Goal: Check status: Check status

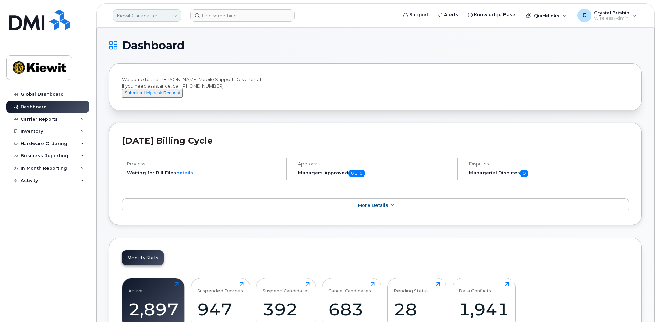
click at [165, 13] on link "Kiewit Canada Inc" at bounding box center [147, 15] width 69 height 12
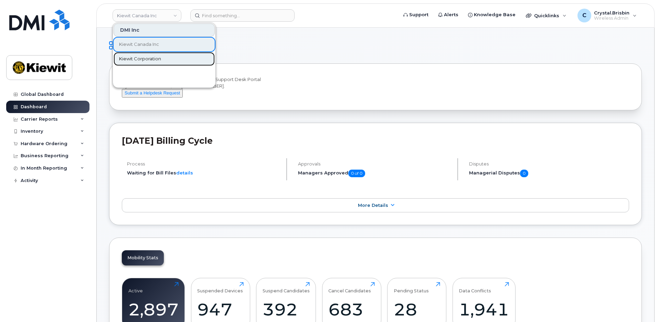
click at [132, 64] on link "Kiewit Corporation" at bounding box center [164, 59] width 101 height 14
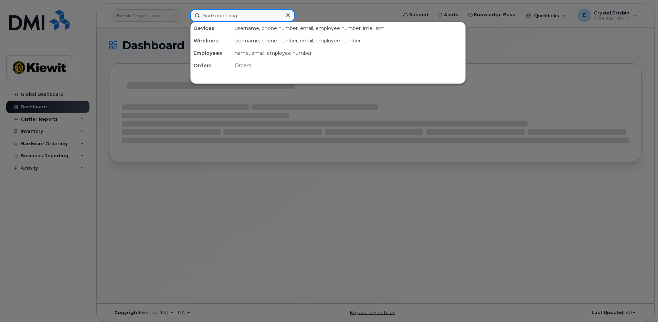
click at [220, 10] on input at bounding box center [242, 15] width 104 height 12
paste input "299949"
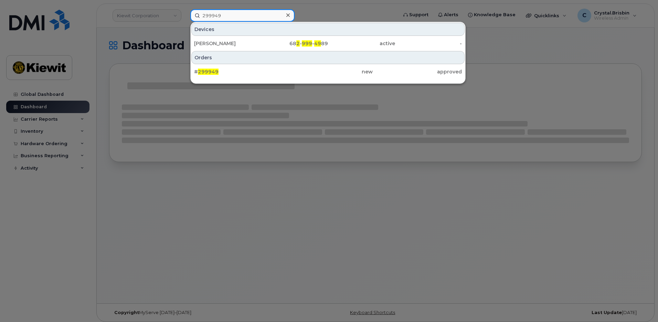
type input "299949"
click at [221, 79] on div "Devices [PERSON_NAME] 68 2 - 999 - 49 89 active - Orders # 299949 new approved" at bounding box center [327, 53] width 275 height 62
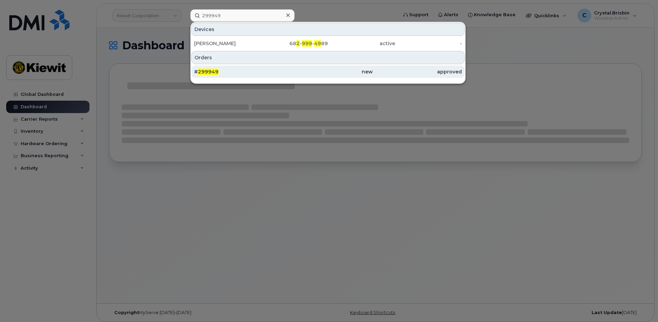
click at [212, 74] on div "# 299949" at bounding box center [238, 71] width 89 height 7
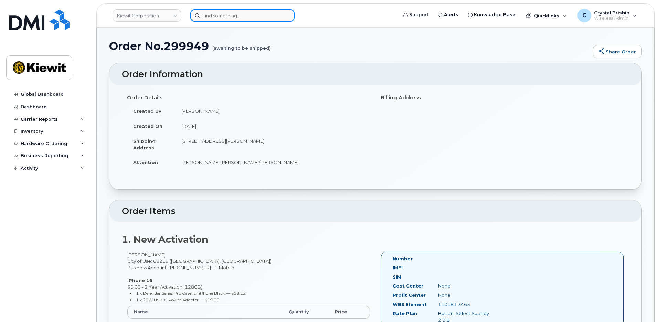
click at [225, 16] on input at bounding box center [242, 15] width 104 height 12
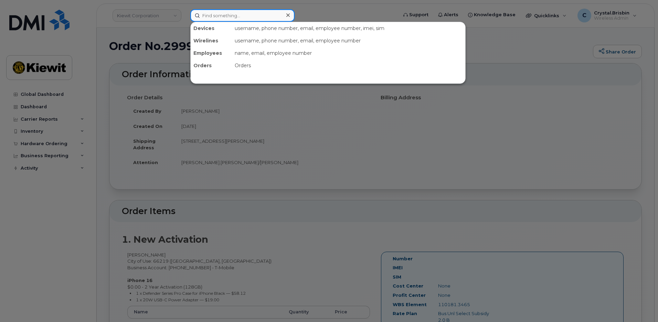
paste input "300225"
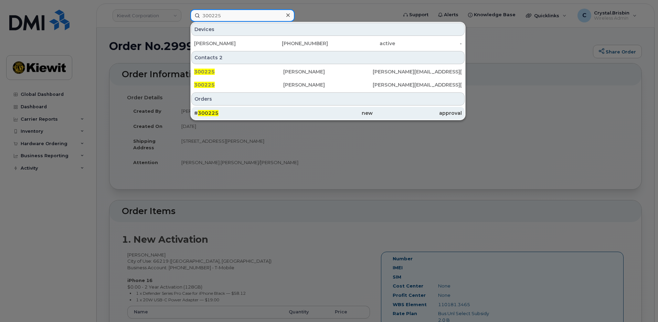
type input "300225"
click at [214, 115] on span "300225" at bounding box center [208, 113] width 21 height 6
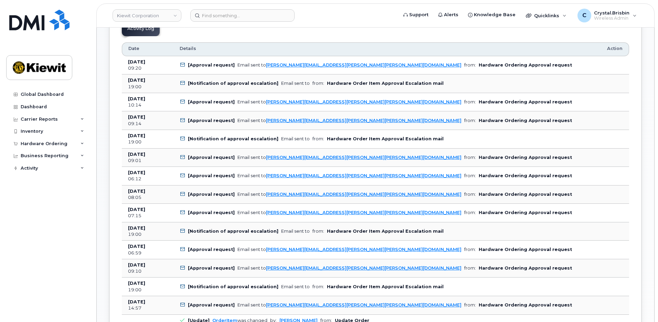
scroll to position [379, 0]
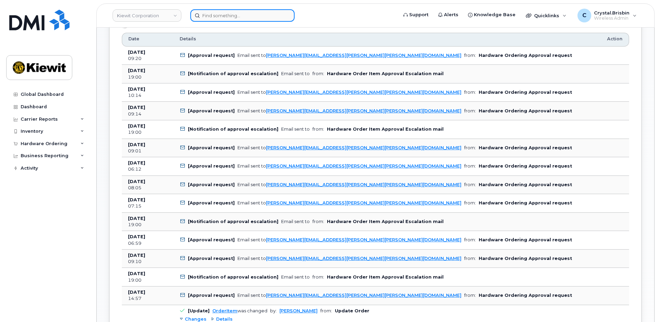
click at [253, 17] on input at bounding box center [242, 15] width 104 height 12
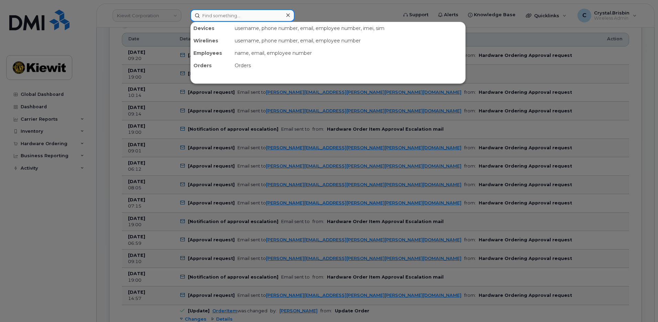
paste input "300421"
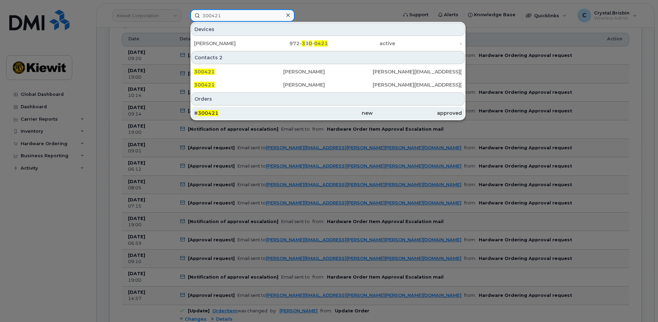
type input "300421"
click at [220, 111] on div "# 300421" at bounding box center [238, 113] width 89 height 7
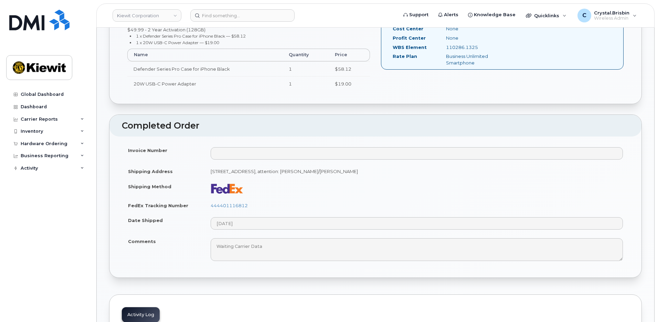
scroll to position [275, 0]
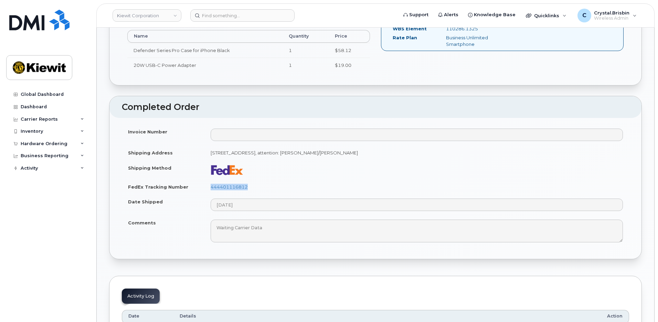
drag, startPoint x: 253, startPoint y: 190, endPoint x: 210, endPoint y: 188, distance: 43.1
click at [210, 188] on td "444401116812" at bounding box center [417, 186] width 425 height 15
copy link "444401116812"
click at [174, 12] on link "Kiewit Corporation" at bounding box center [147, 15] width 69 height 12
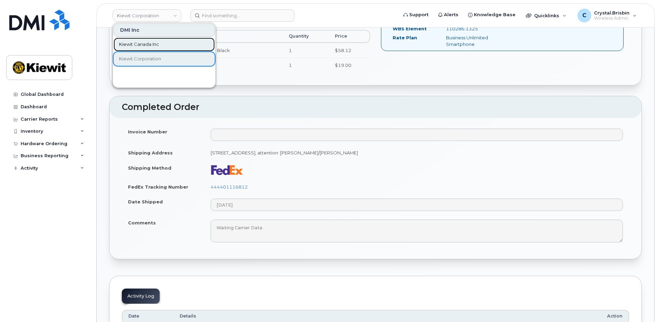
click at [143, 43] on span "Kiewit Canada Inc" at bounding box center [139, 44] width 40 height 7
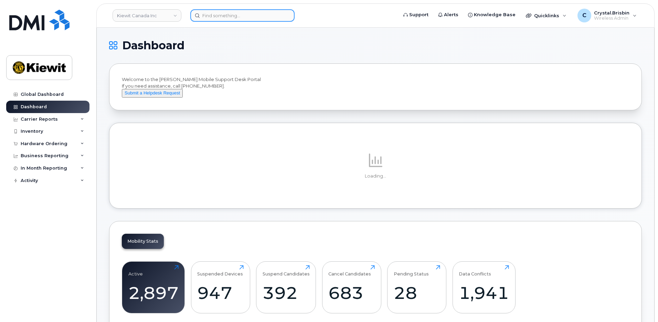
click at [233, 17] on input at bounding box center [242, 15] width 104 height 12
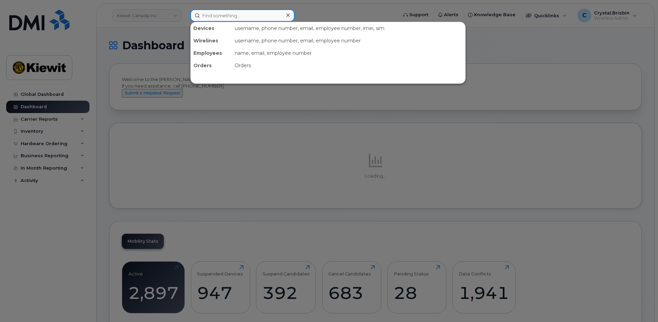
paste input "300526"
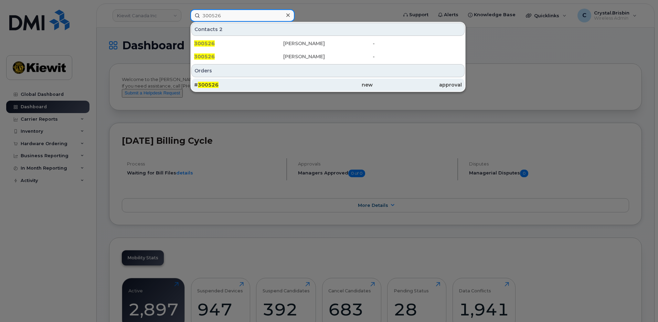
type input "300526"
click at [219, 86] on div "# 300526" at bounding box center [238, 84] width 89 height 7
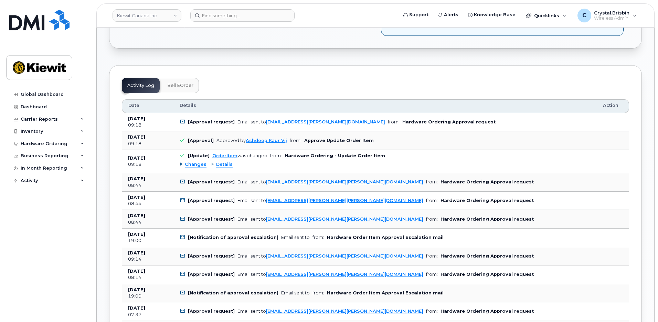
scroll to position [379, 0]
click at [230, 14] on input at bounding box center [242, 15] width 104 height 12
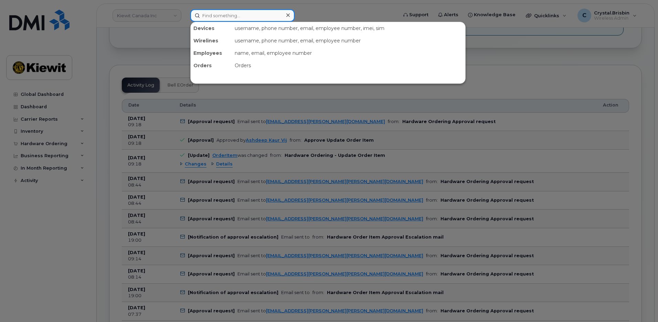
paste input "300437"
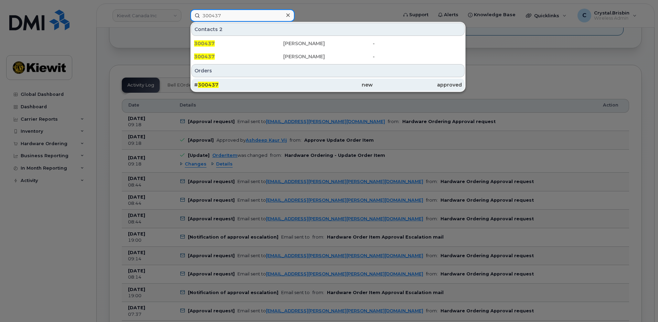
type input "300437"
click at [219, 86] on div "# 300437" at bounding box center [238, 84] width 89 height 7
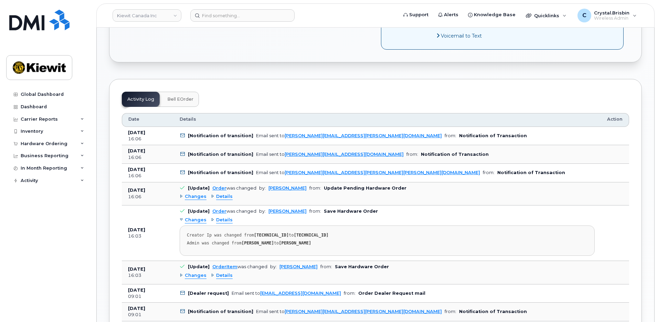
scroll to position [413, 0]
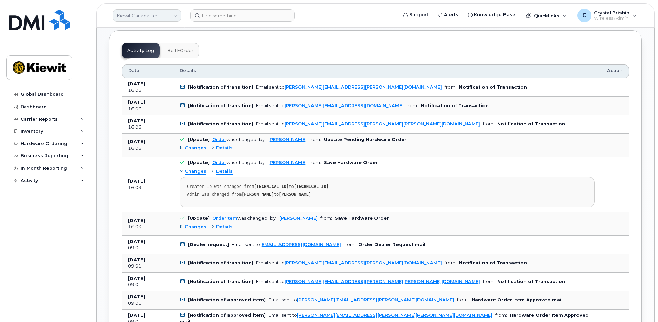
click at [159, 20] on link "Kiewit Canada Inc" at bounding box center [147, 15] width 69 height 12
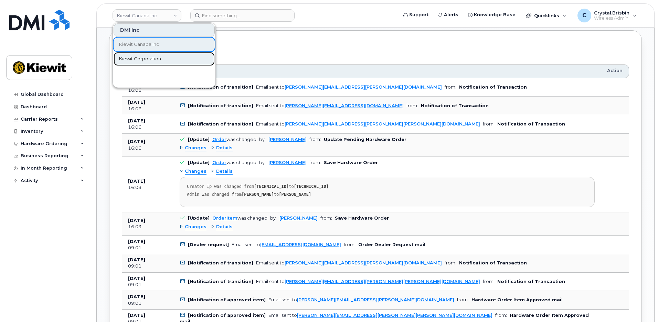
click at [139, 55] on span "Kiewit Corporation" at bounding box center [140, 58] width 42 height 7
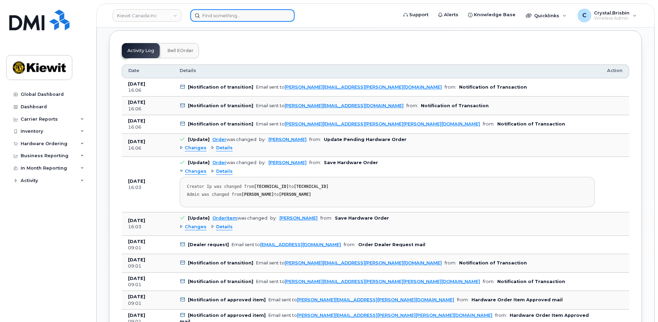
click at [236, 15] on input at bounding box center [242, 15] width 104 height 12
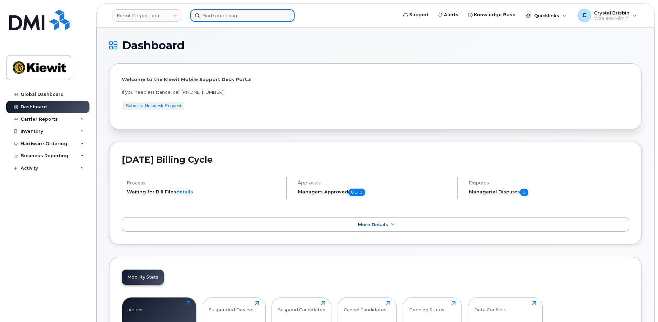
click at [243, 17] on input at bounding box center [242, 15] width 104 height 12
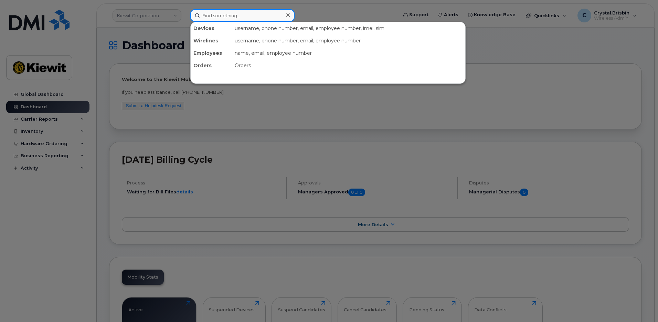
paste input "300570"
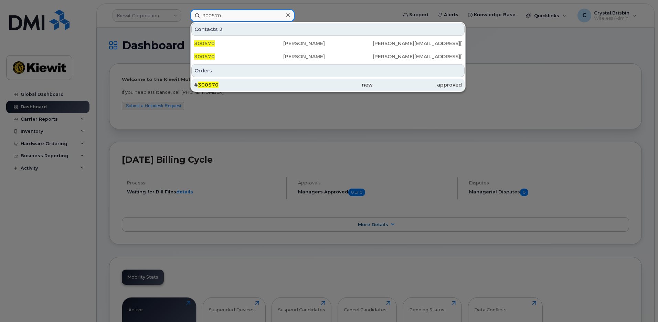
type input "300570"
click at [203, 85] on span "300570" at bounding box center [208, 85] width 21 height 6
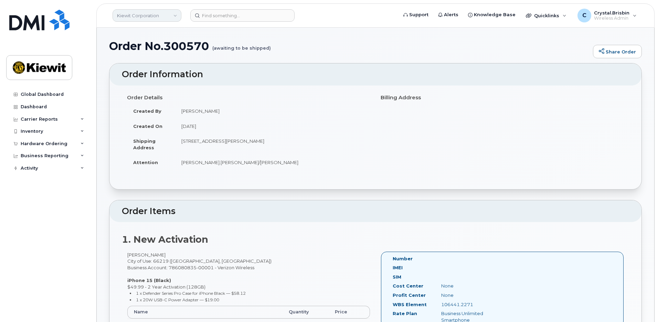
click at [163, 12] on link "Kiewit Corporation" at bounding box center [147, 15] width 69 height 12
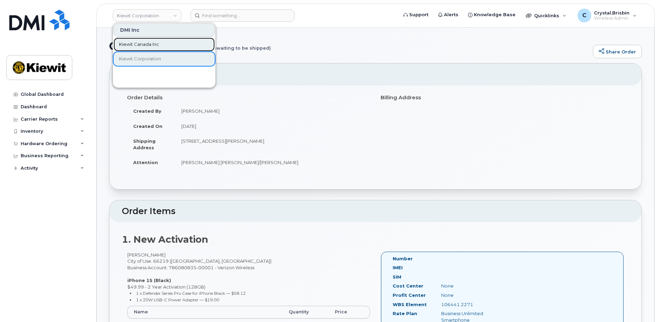
click at [139, 44] on span "Kiewit Canada Inc" at bounding box center [139, 44] width 40 height 7
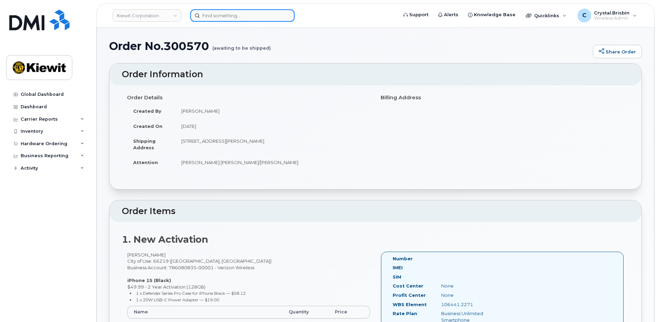
click at [229, 19] on input at bounding box center [242, 15] width 104 height 12
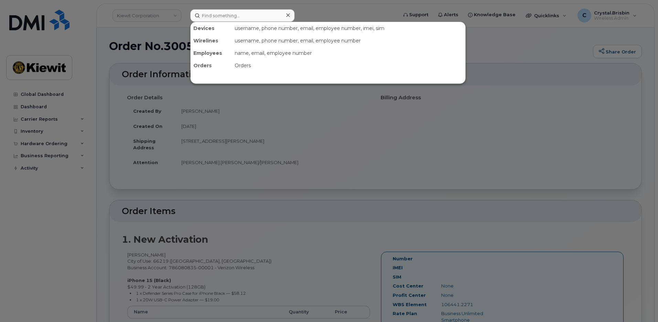
click at [165, 40] on div at bounding box center [329, 161] width 658 height 322
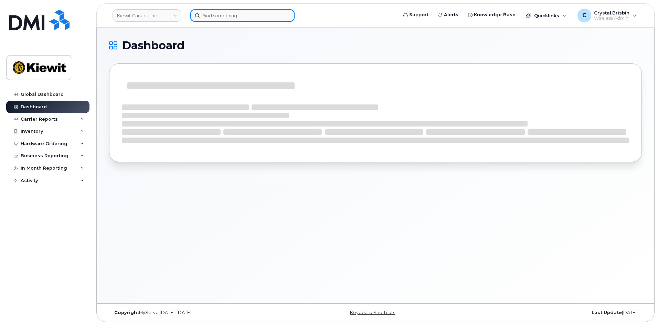
click at [223, 16] on input at bounding box center [242, 15] width 104 height 12
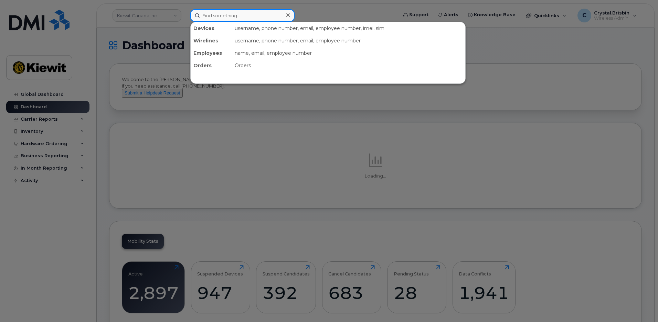
paste input "300573"
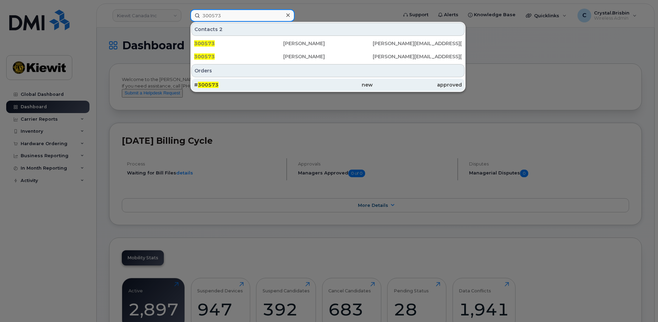
type input "300573"
click at [223, 82] on div "# 300573" at bounding box center [238, 84] width 89 height 7
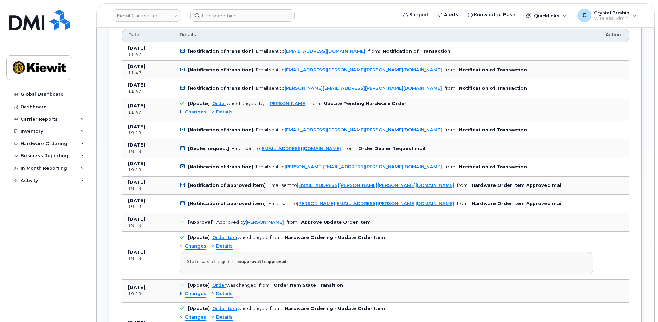
scroll to position [448, 0]
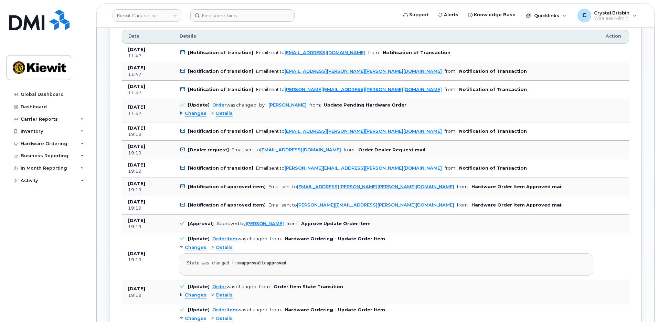
click at [88, 231] on div "Global Dashboard Dashboard Carrier Reports Monthly Billing Data Daily Data Pool…" at bounding box center [48, 199] width 85 height 223
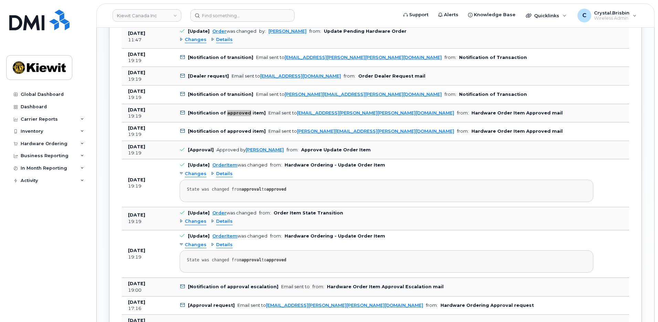
scroll to position [585, 0]
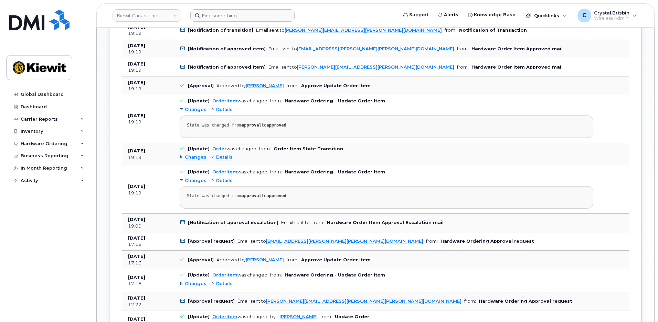
click at [378, 15] on form at bounding box center [291, 15] width 203 height 12
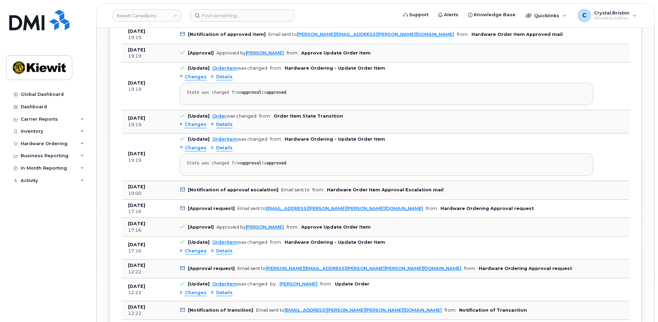
scroll to position [620, 0]
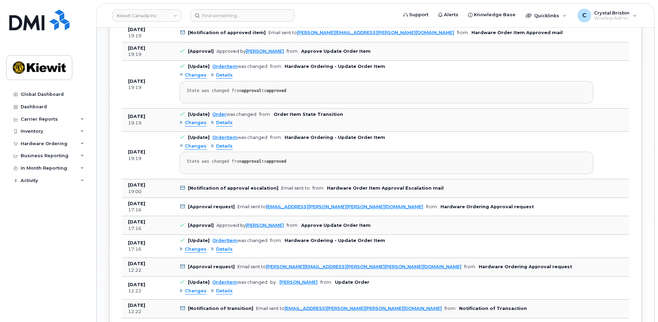
click at [180, 246] on div "Changes" at bounding box center [193, 249] width 27 height 7
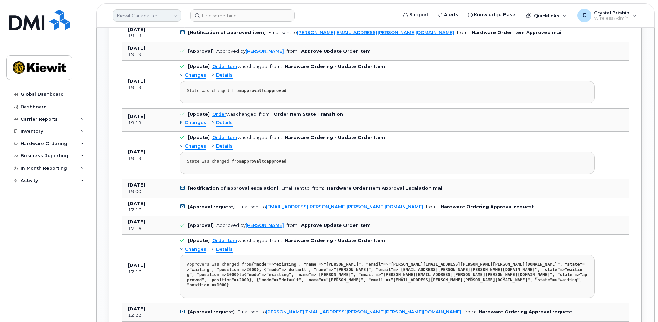
click at [172, 17] on link "Kiewit Canada Inc" at bounding box center [147, 15] width 69 height 12
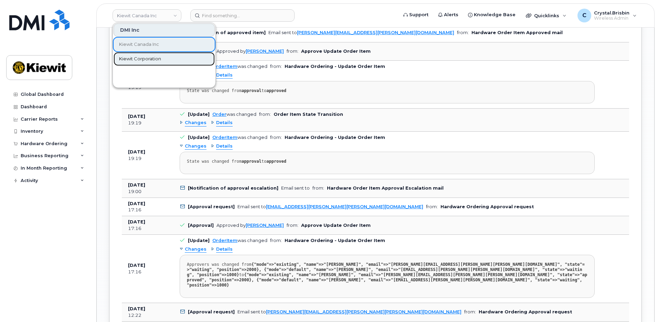
click at [140, 57] on span "Kiewit Corporation" at bounding box center [140, 58] width 42 height 7
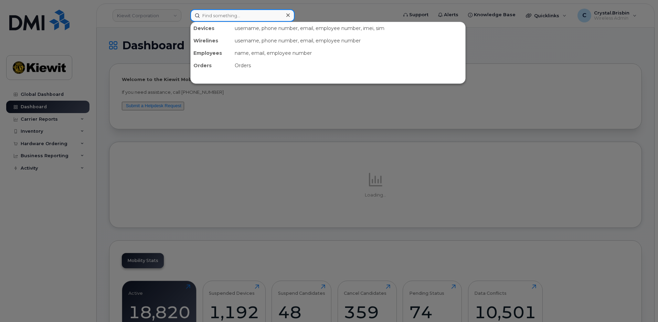
click at [244, 19] on input at bounding box center [242, 15] width 104 height 12
paste input "300580"
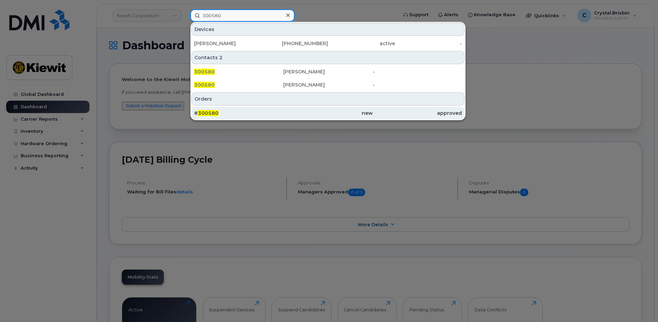
type input "300580"
click at [232, 113] on div "# 300580" at bounding box center [238, 113] width 89 height 7
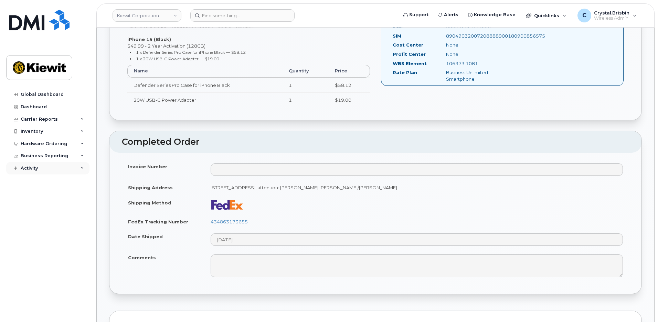
scroll to position [241, 0]
drag, startPoint x: 257, startPoint y: 222, endPoint x: 212, endPoint y: 221, distance: 45.1
click at [212, 221] on td "434863173655" at bounding box center [417, 221] width 425 height 15
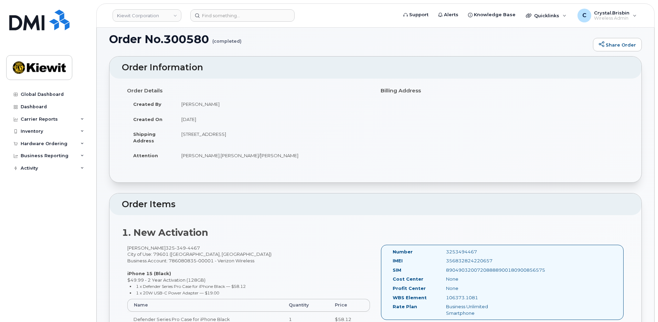
scroll to position [0, 0]
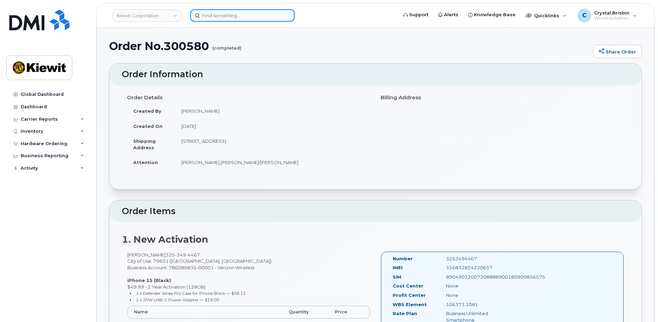
click at [229, 12] on input at bounding box center [242, 15] width 104 height 12
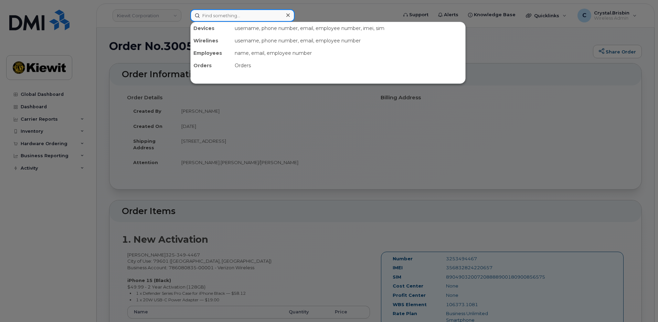
paste input "300320"
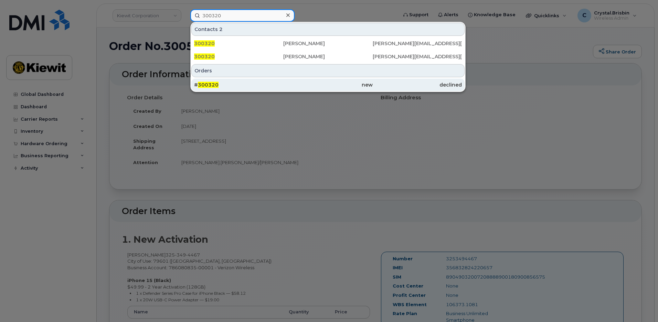
type input "300320"
click at [214, 86] on span "300320" at bounding box center [208, 85] width 21 height 6
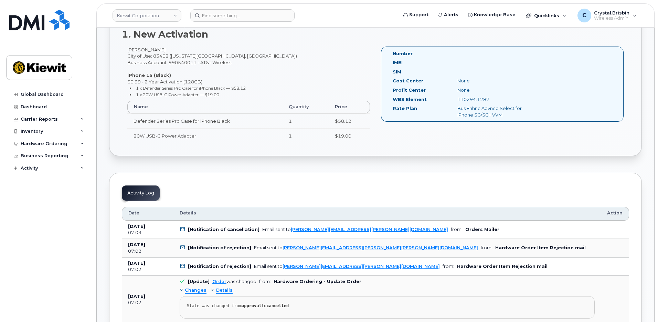
scroll to position [172, 0]
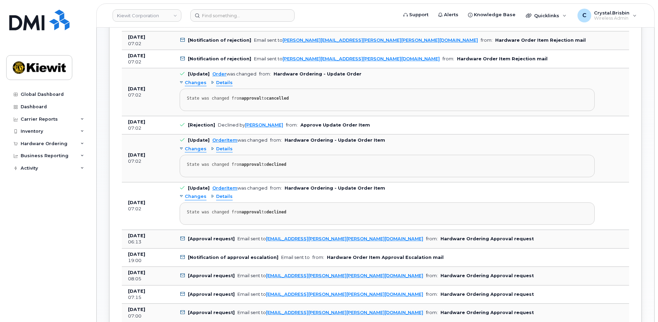
scroll to position [413, 0]
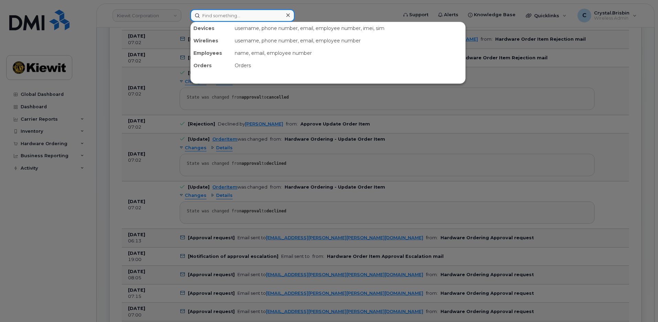
click at [246, 17] on input at bounding box center [242, 15] width 104 height 12
paste input "300615"
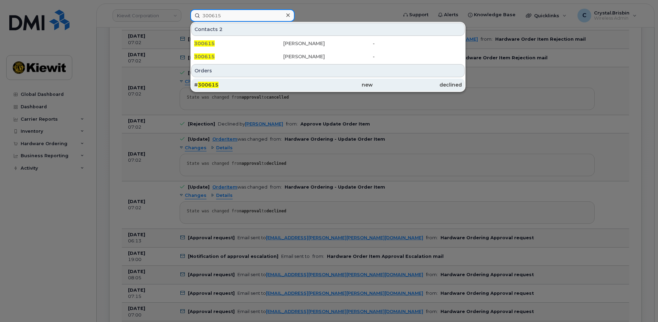
type input "300615"
click at [212, 84] on span "300615" at bounding box center [208, 85] width 21 height 6
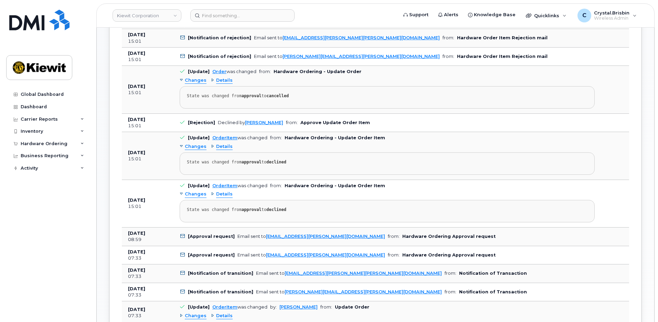
scroll to position [413, 0]
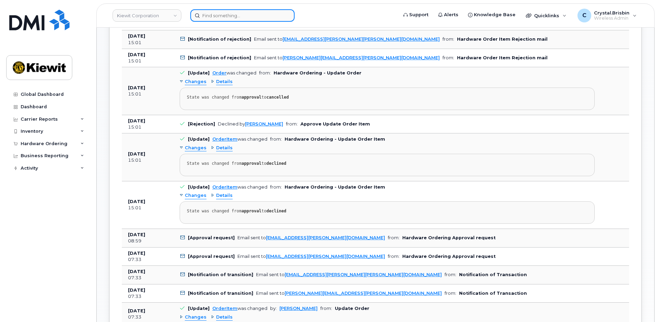
click at [259, 20] on input at bounding box center [242, 15] width 104 height 12
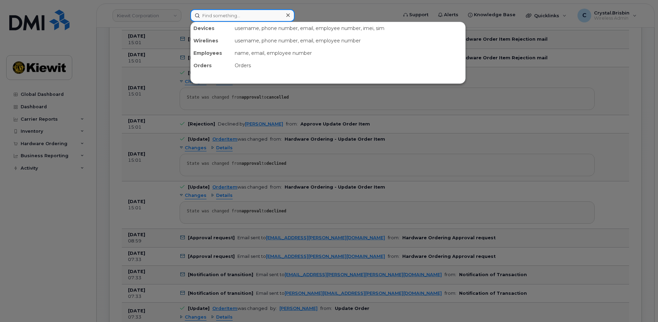
paste input "300449"
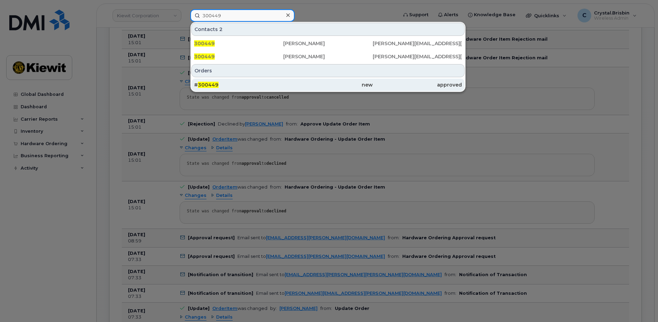
type input "300449"
click at [234, 85] on div "# 300449" at bounding box center [238, 84] width 89 height 7
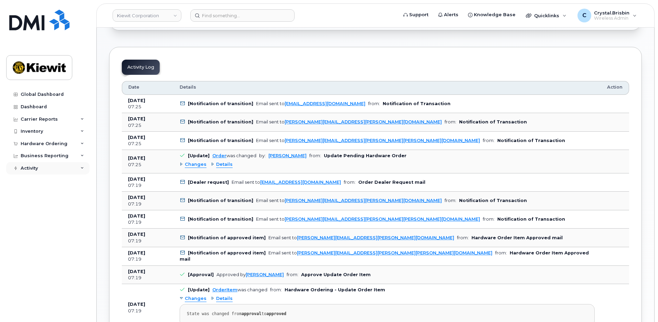
scroll to position [413, 0]
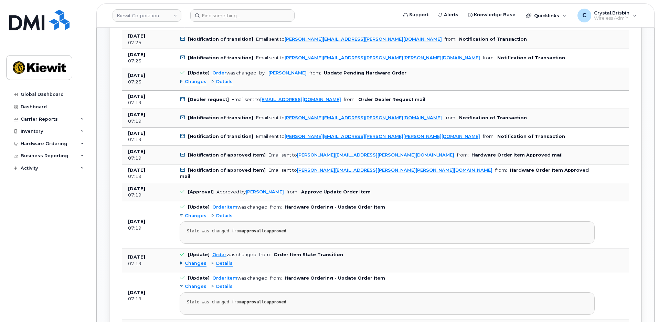
click at [101, 220] on div "Order No.300449 (awaiting to be shipped) Share Order × Share This Order If you …" at bounding box center [376, 109] width 558 height 990
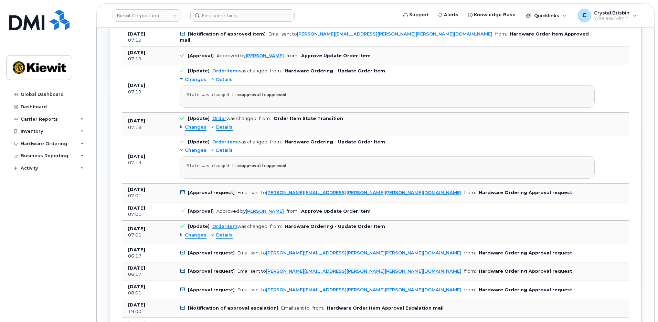
scroll to position [551, 0]
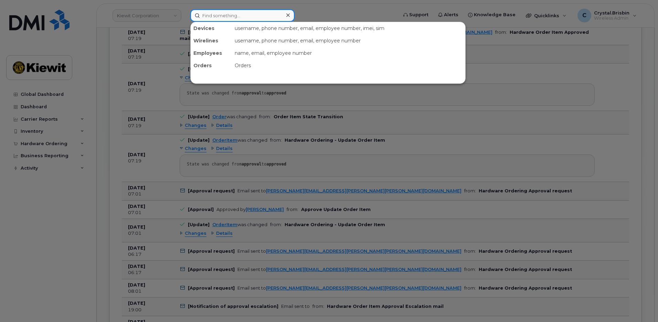
click at [261, 17] on input at bounding box center [242, 15] width 104 height 12
paste input "300387"
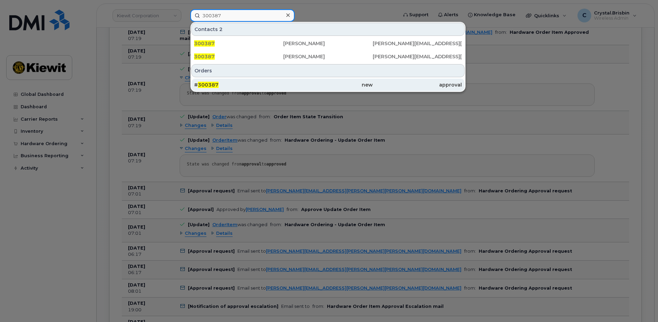
type input "300387"
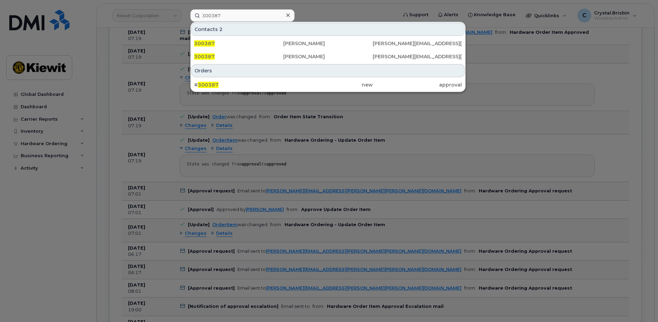
drag, startPoint x: 214, startPoint y: 82, endPoint x: 251, endPoint y: 101, distance: 41.6
click at [214, 82] on div "# 300387" at bounding box center [238, 84] width 89 height 7
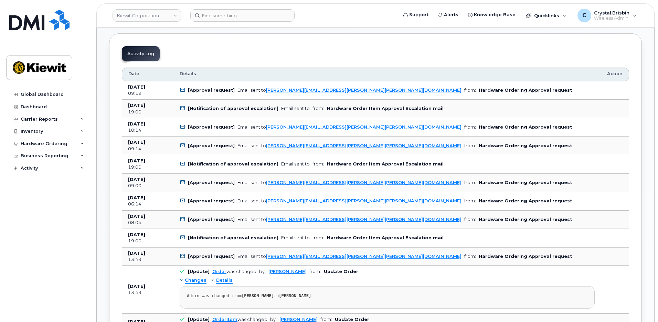
scroll to position [344, 0]
click at [252, 14] on input at bounding box center [242, 15] width 104 height 12
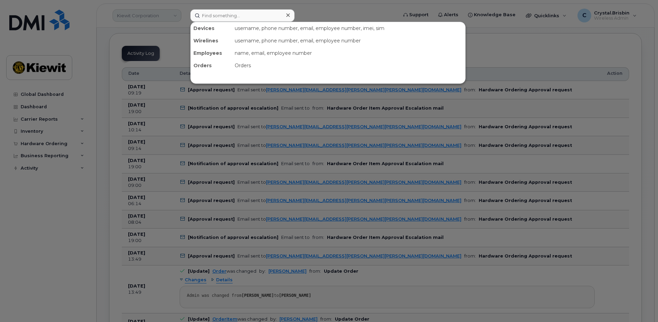
click at [164, 15] on div at bounding box center [329, 161] width 658 height 322
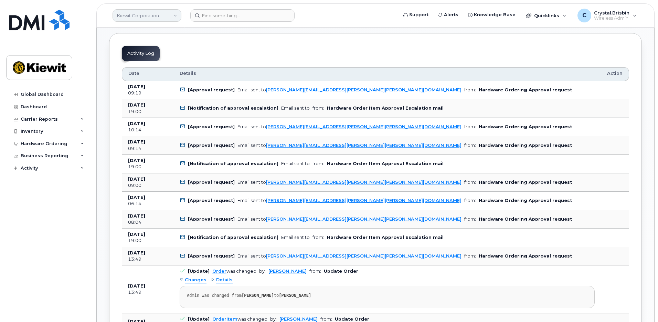
click at [150, 17] on link "Kiewit Corporation" at bounding box center [147, 15] width 69 height 12
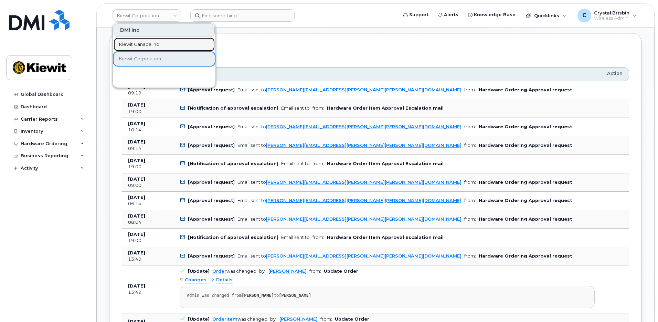
click at [143, 44] on span "Kiewit Canada Inc" at bounding box center [139, 44] width 40 height 7
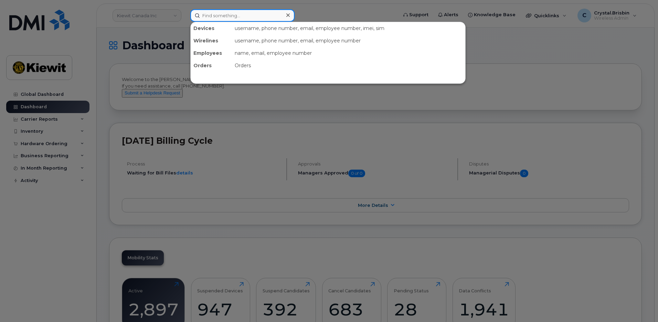
click at [209, 16] on input at bounding box center [242, 15] width 104 height 12
paste input "300650"
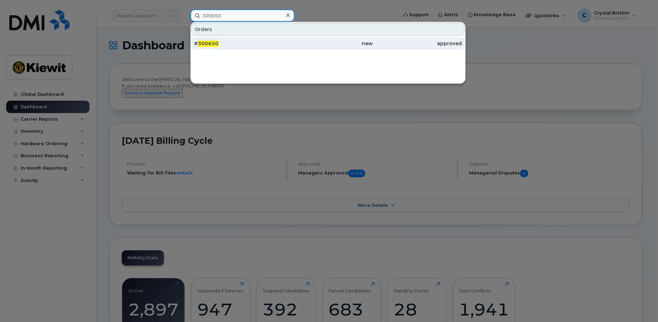
type input "300650"
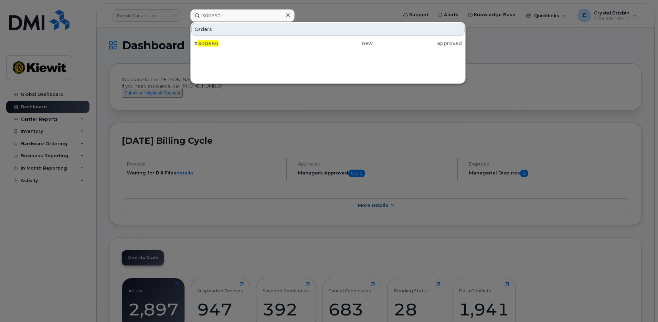
drag, startPoint x: 223, startPoint y: 43, endPoint x: 304, endPoint y: 63, distance: 82.5
click at [223, 43] on div "# 300650" at bounding box center [238, 43] width 89 height 7
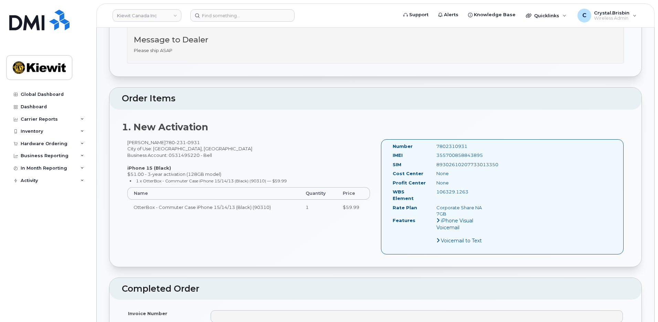
scroll to position [275, 0]
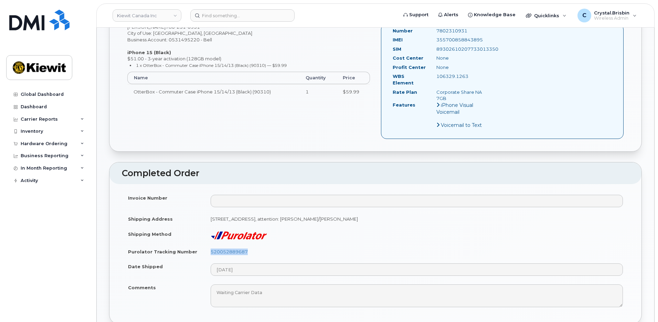
drag, startPoint x: 250, startPoint y: 244, endPoint x: 208, endPoint y: 244, distance: 41.3
click at [208, 244] on td "520052889687" at bounding box center [417, 251] width 425 height 15
copy link "520052889687"
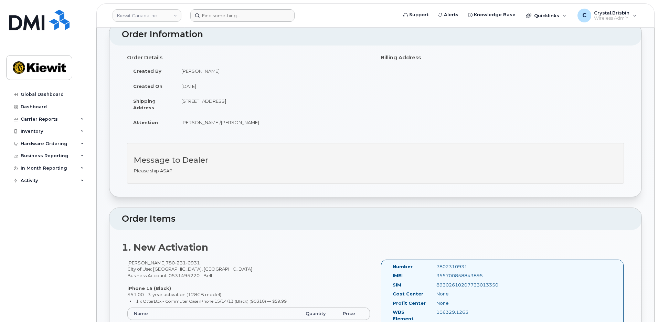
scroll to position [0, 0]
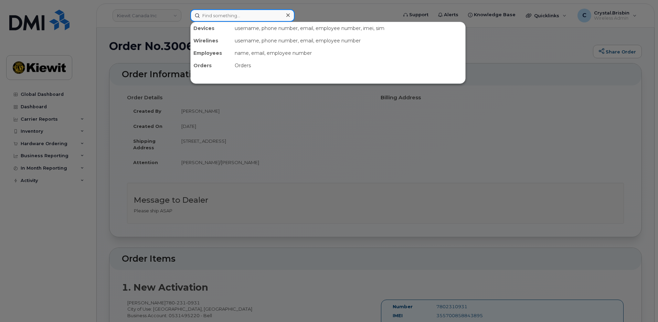
click at [214, 17] on input at bounding box center [242, 15] width 104 height 12
paste input "300723"
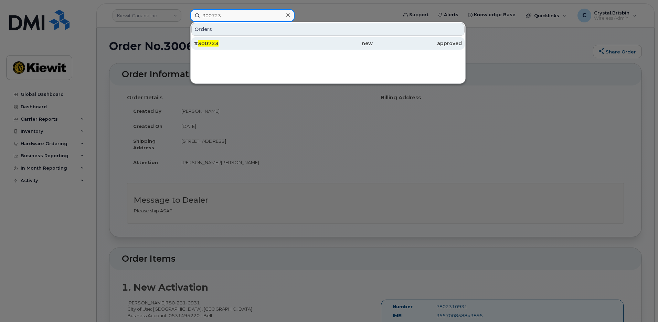
type input "300723"
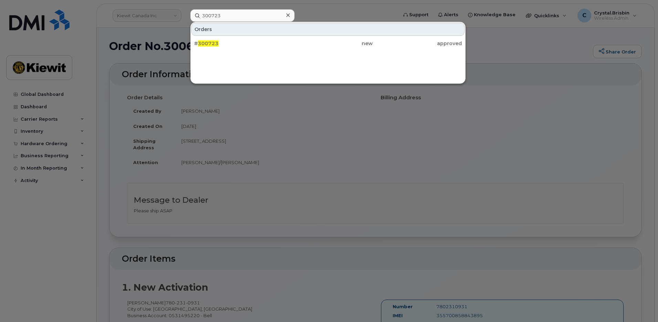
drag, startPoint x: 212, startPoint y: 42, endPoint x: 344, endPoint y: 67, distance: 134.2
click at [212, 42] on span "300723" at bounding box center [208, 43] width 21 height 6
